Goal: Information Seeking & Learning: Understand process/instructions

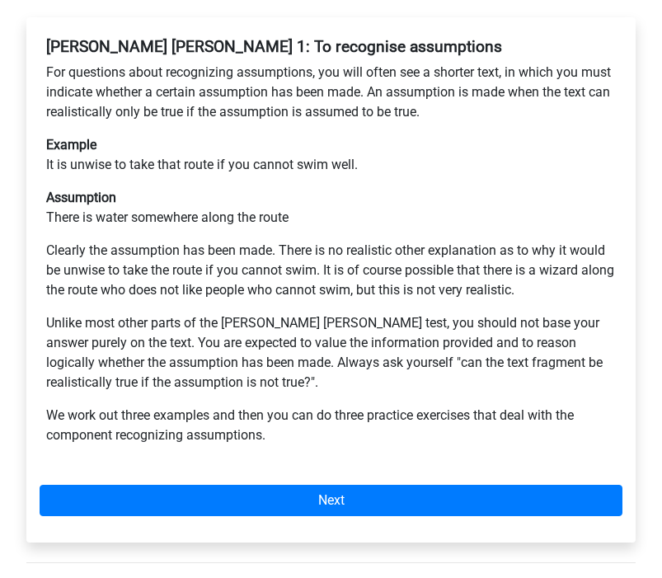
scroll to position [334, 0]
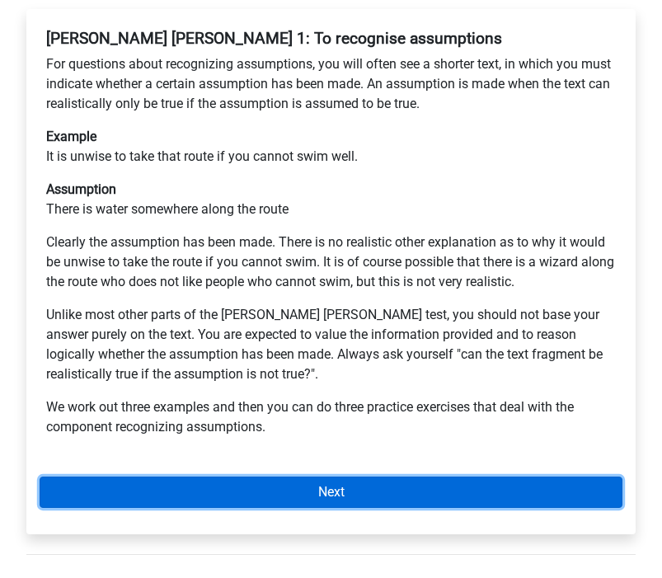
click at [252, 504] on link "Next" at bounding box center [331, 491] width 583 height 31
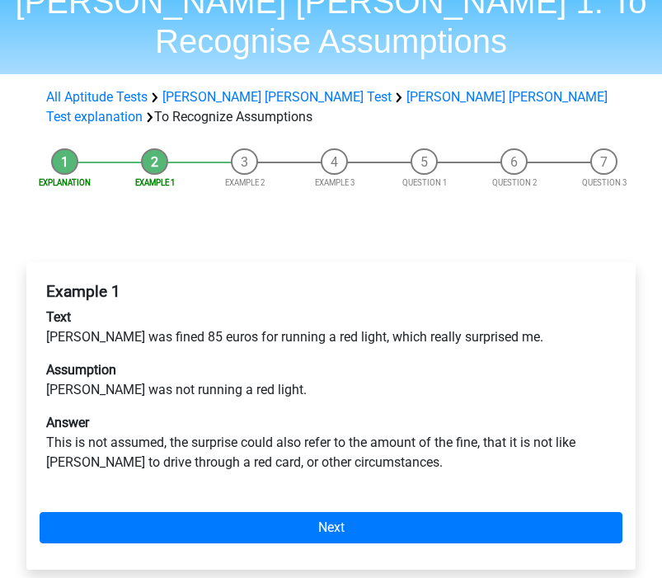
scroll to position [82, 0]
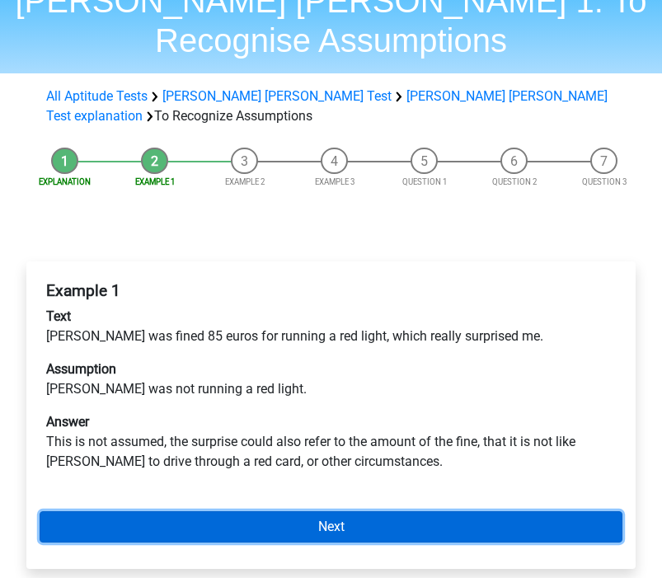
click at [251, 524] on link "Next" at bounding box center [331, 526] width 583 height 31
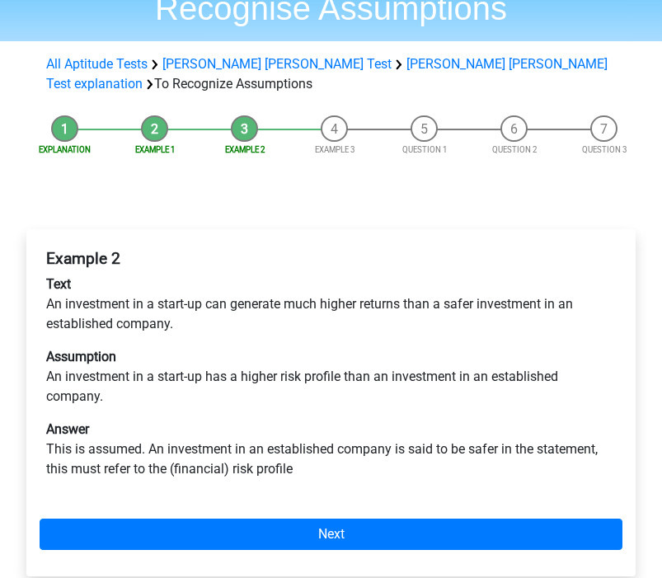
scroll to position [118, 0]
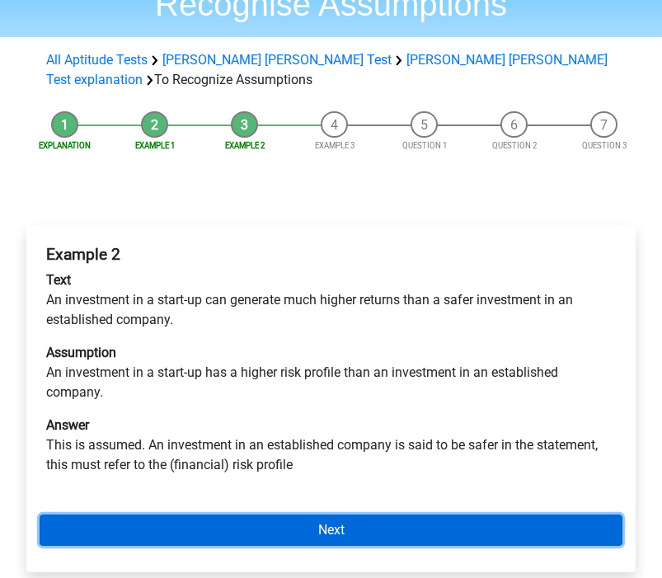
click at [243, 524] on link "Next" at bounding box center [331, 529] width 583 height 31
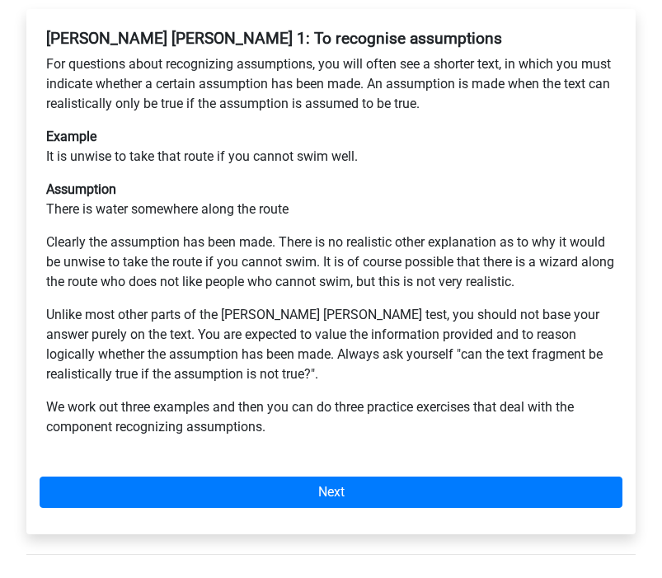
scroll to position [334, 0]
